Goal: Check status

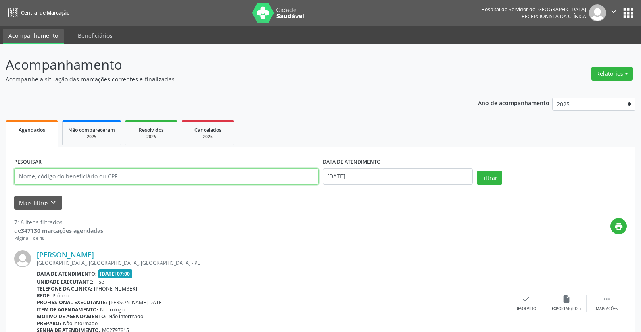
click at [121, 174] on input "text" at bounding box center [166, 177] width 304 height 16
type input "07668295453"
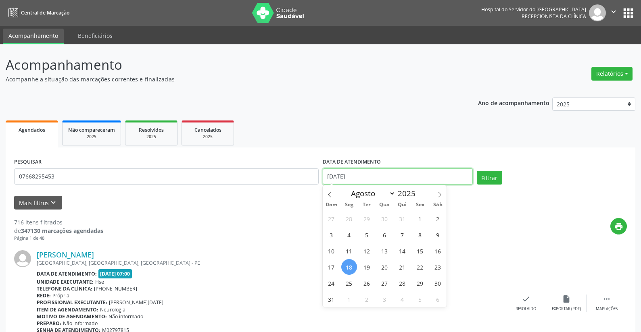
drag, startPoint x: 365, startPoint y: 171, endPoint x: 293, endPoint y: 177, distance: 72.0
click at [293, 177] on div "PESQUISAR 07668295453 DATA DE ATENDIMENTO [DATE] Filtrar" at bounding box center [320, 173] width 617 height 34
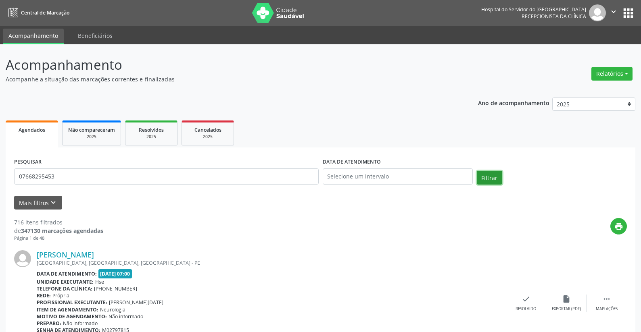
click at [484, 175] on button "Filtrar" at bounding box center [489, 178] width 25 height 14
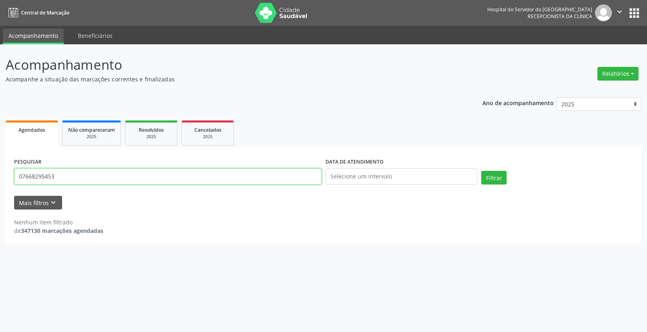
click at [77, 178] on input "07668295453" at bounding box center [167, 177] width 307 height 16
type input "0"
type input "[PERSON_NAME]"
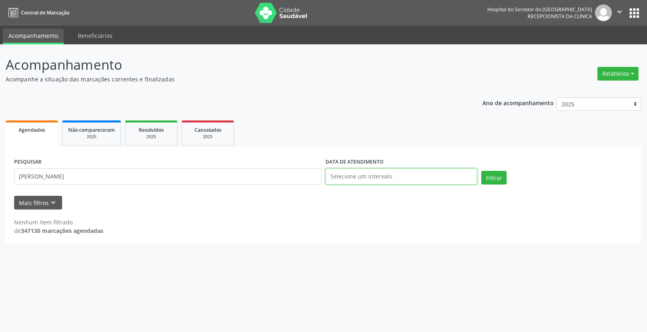
click at [339, 178] on input "text" at bounding box center [401, 177] width 152 height 16
click at [347, 266] on span "18" at bounding box center [349, 267] width 16 height 16
type input "[DATE]"
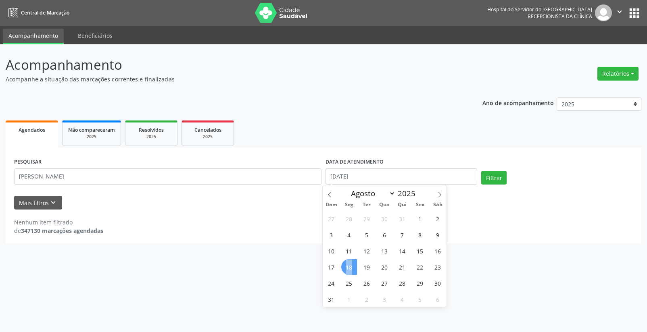
click at [347, 266] on span "18" at bounding box center [349, 267] width 16 height 16
drag, startPoint x: 364, startPoint y: 175, endPoint x: 297, endPoint y: 173, distance: 67.4
click at [297, 173] on div "PESQUISAR [PERSON_NAME] DATA DE ATENDIMENTO [DATE] Filtrar" at bounding box center [323, 173] width 623 height 34
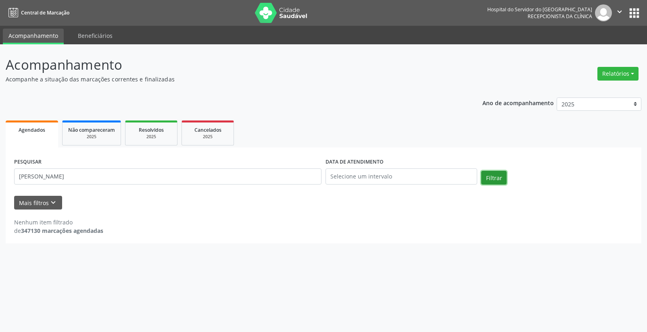
click at [490, 176] on button "Filtrar" at bounding box center [493, 178] width 25 height 14
click at [115, 174] on input "[PERSON_NAME]" at bounding box center [167, 177] width 307 height 16
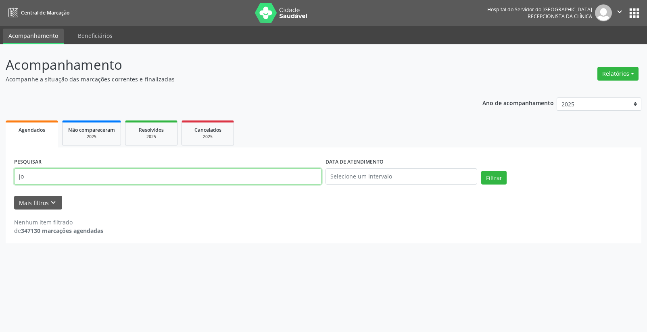
type input "j"
